Goal: Answer question/provide support

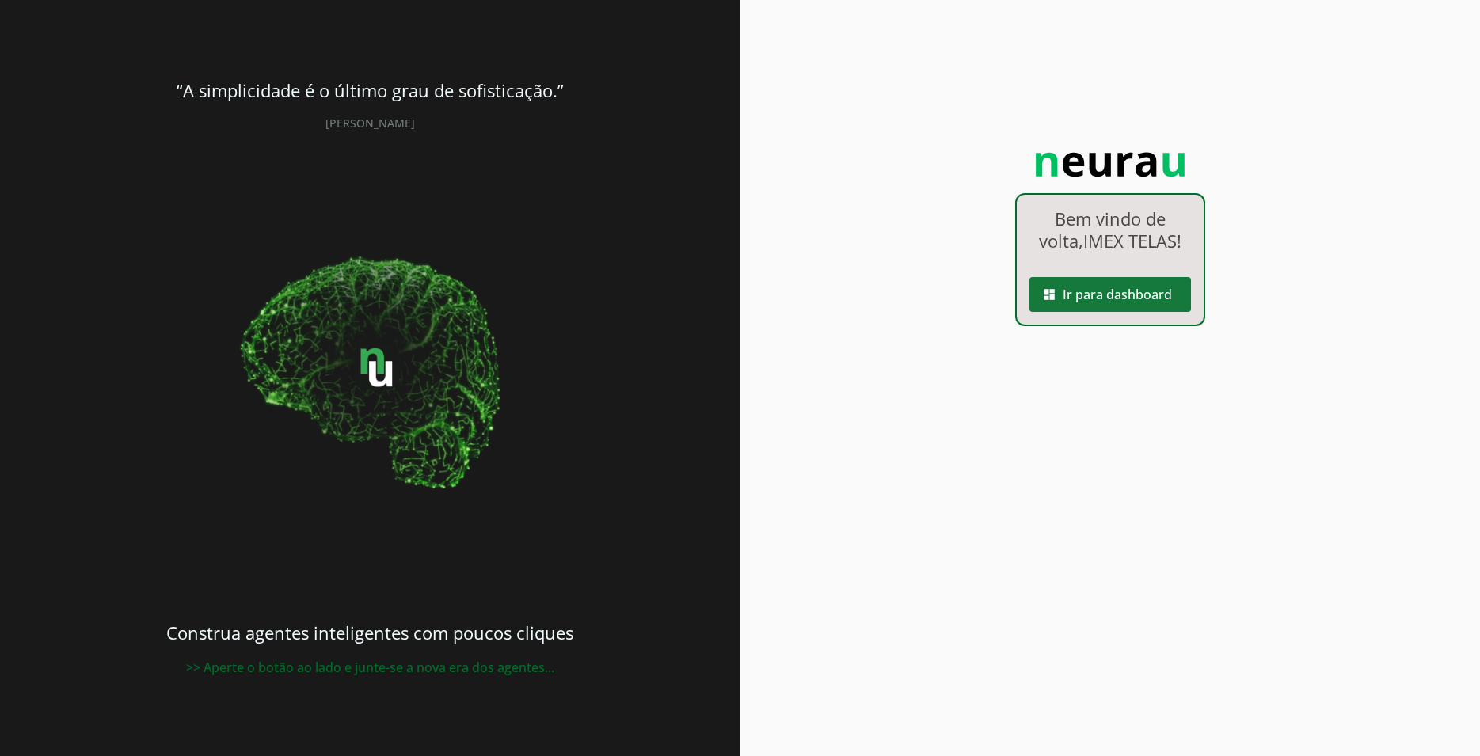
click at [1133, 311] on span at bounding box center [1110, 295] width 162 height 38
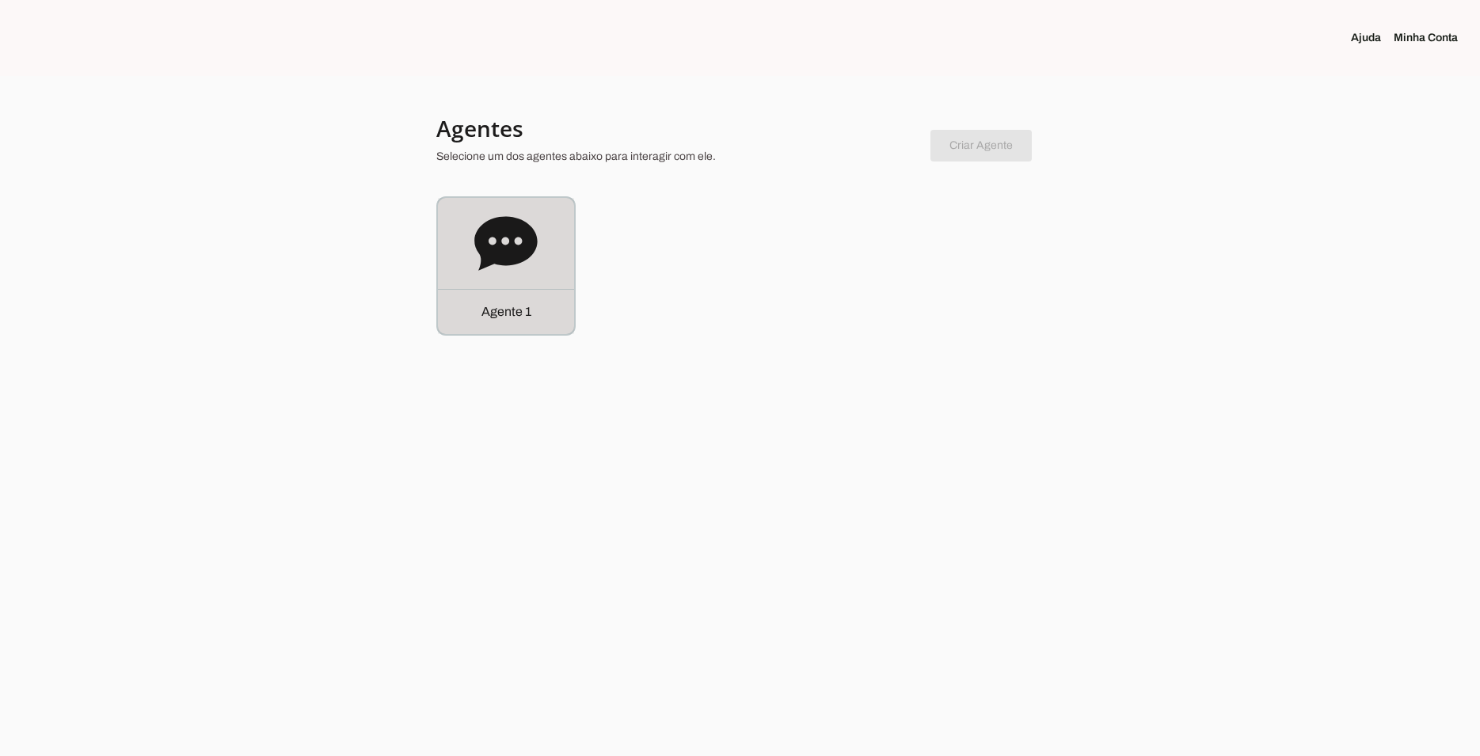
click at [557, 275] on div "Agente 1" at bounding box center [506, 266] width 136 height 136
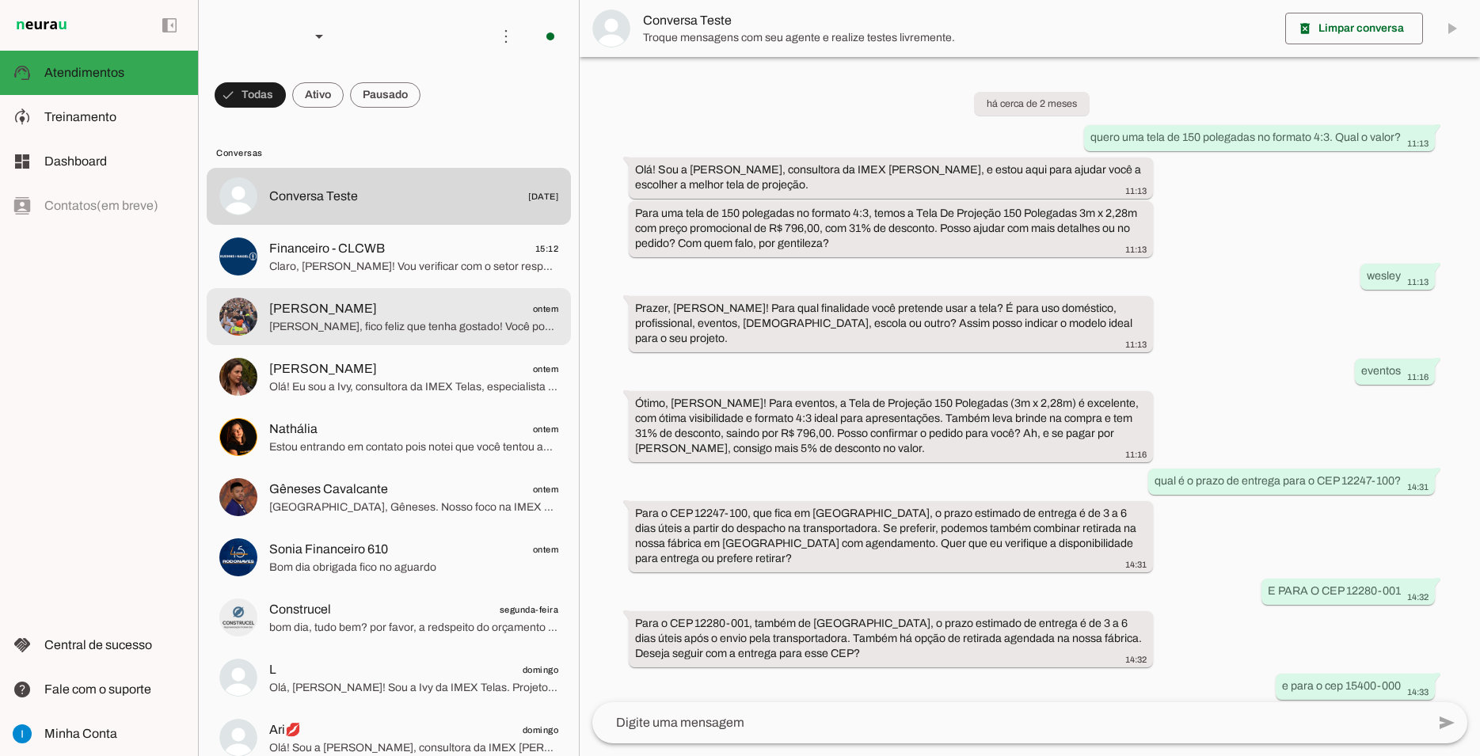
scroll to position [722, 0]
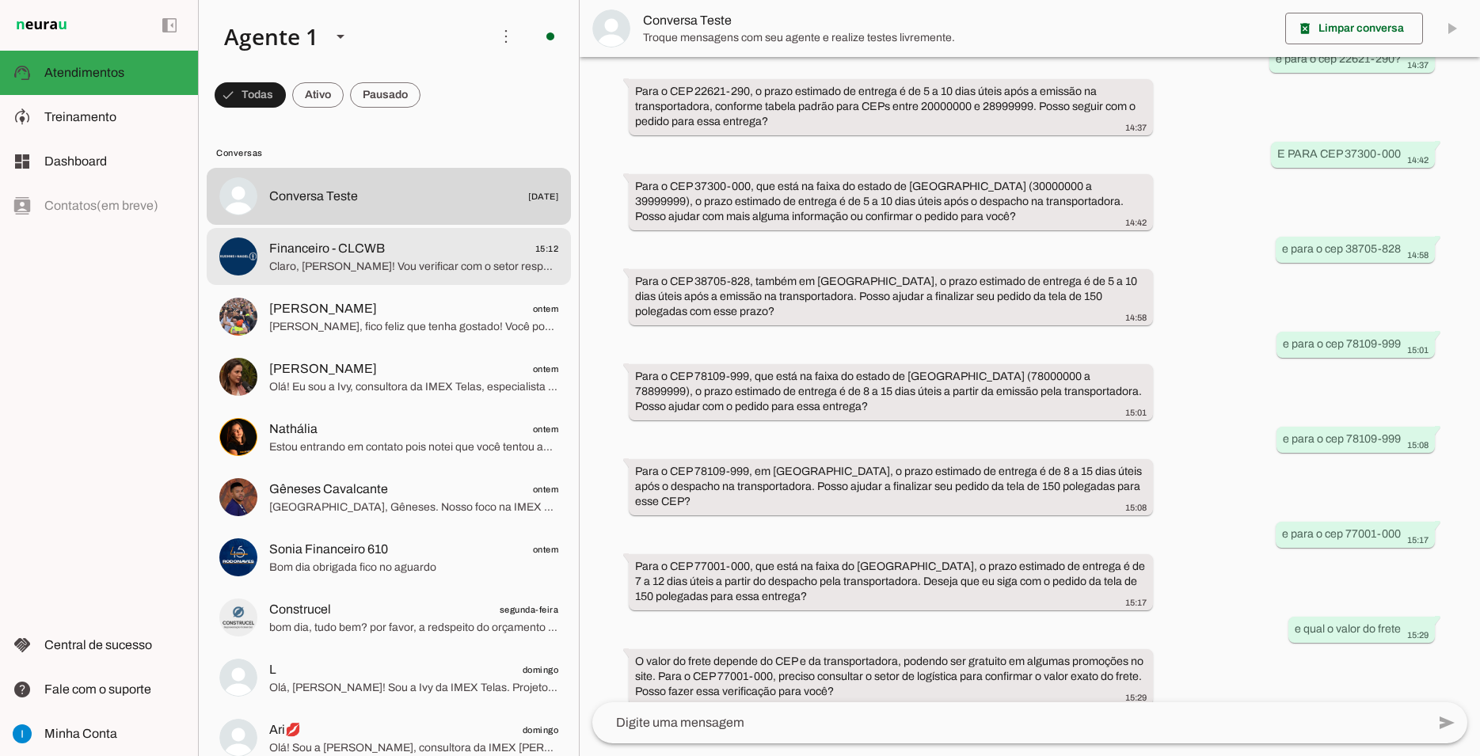
click at [437, 259] on span "Claro, [PERSON_NAME]! Vou verificar com o setor responsável a disponibilidade d…" at bounding box center [413, 267] width 289 height 16
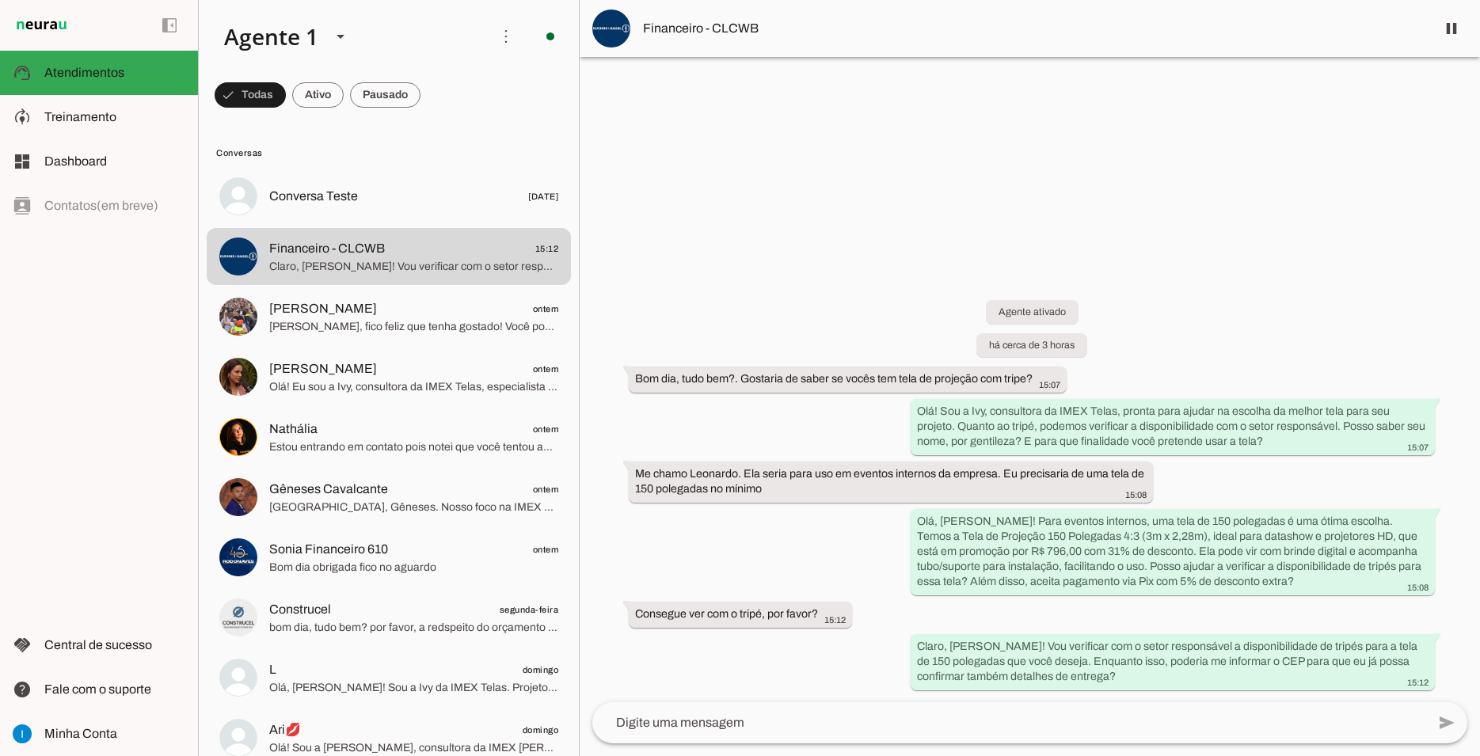
click at [670, 30] on span "Financeiro - CLCWB" at bounding box center [1033, 28] width 780 height 19
